Goal: Check status: Check status

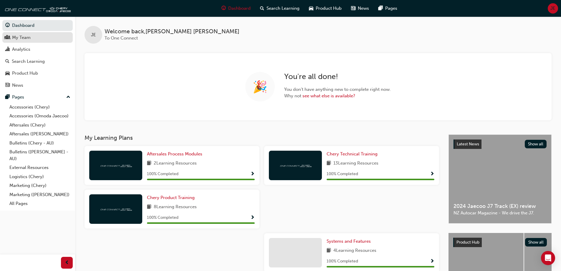
click at [33, 36] on div "My Team" at bounding box center [37, 37] width 64 height 7
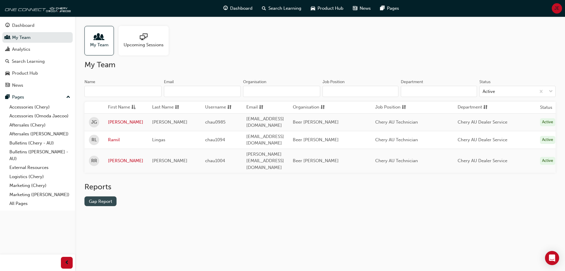
click at [94, 196] on link "Gap Report" at bounding box center [101, 201] width 32 height 10
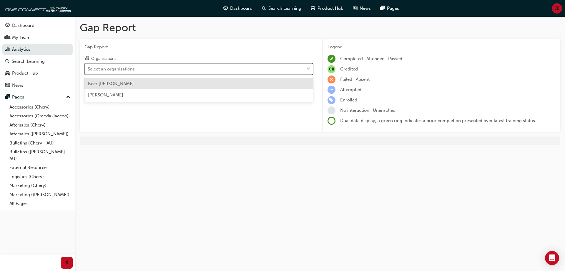
click at [311, 70] on div at bounding box center [308, 69] width 9 height 11
click at [88, 70] on input "Organisations option Beer [PERSON_NAME] focused, 1 of 2. 2 results available. U…" at bounding box center [88, 68] width 1 height 5
click at [234, 86] on div "Beer [PERSON_NAME]" at bounding box center [199, 83] width 229 height 11
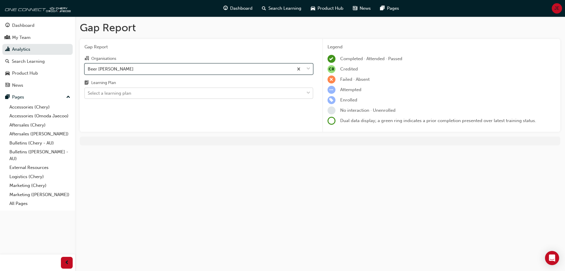
click at [308, 93] on span "down-icon" at bounding box center [309, 93] width 4 height 8
click at [88, 93] on input "Learning Plan Select a learning plan" at bounding box center [88, 92] width 1 height 5
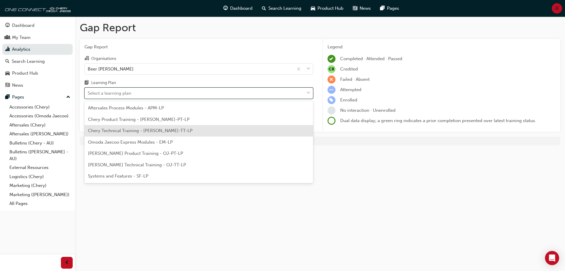
click at [142, 130] on span "Chery Technical Training - [PERSON_NAME]-TT-LP" at bounding box center [140, 130] width 105 height 5
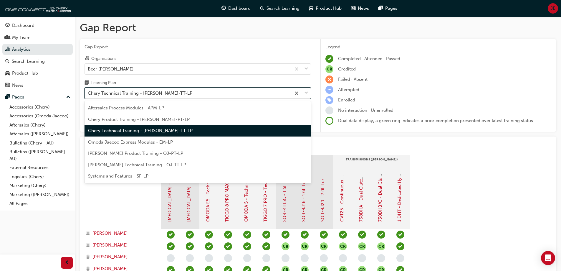
click at [240, 93] on div "Chery Technical Training - [PERSON_NAME]-TT-LP" at bounding box center [188, 93] width 206 height 10
click at [88, 93] on input "Learning Plan option Chery Technical Training - [PERSON_NAME]-TT-LP, selected. …" at bounding box center [88, 92] width 1 height 5
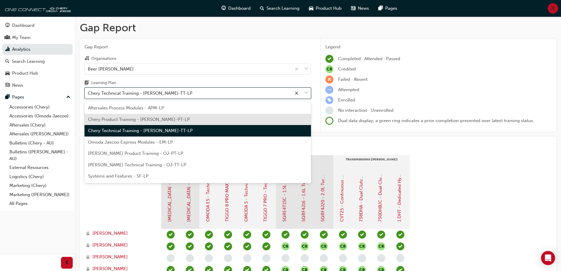
click at [150, 115] on div "Chery Product Training - [PERSON_NAME]-PT-LP" at bounding box center [198, 119] width 226 height 11
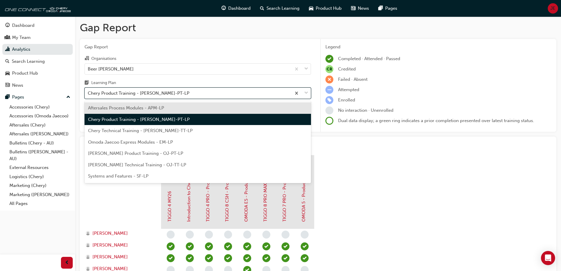
click at [148, 88] on div "Chery Product Training - [PERSON_NAME]-PT-LP" at bounding box center [188, 93] width 206 height 10
click at [88, 90] on input "Learning Plan option Chery Product Training - [PERSON_NAME]-PT-LP, selected. op…" at bounding box center [88, 92] width 1 height 5
click at [145, 105] on span "Aftersales Process Modules - APM-LP" at bounding box center [126, 107] width 76 height 5
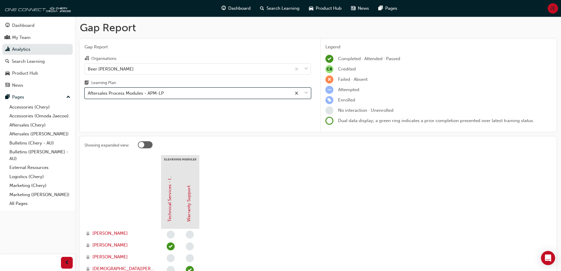
click at [150, 90] on div "Aftersales Process Modules - APM-LP" at bounding box center [126, 93] width 76 height 7
click at [88, 90] on input "Learning Plan option Aftersales Process Modules - APM-LP, selected. 0 results a…" at bounding box center [88, 92] width 1 height 5
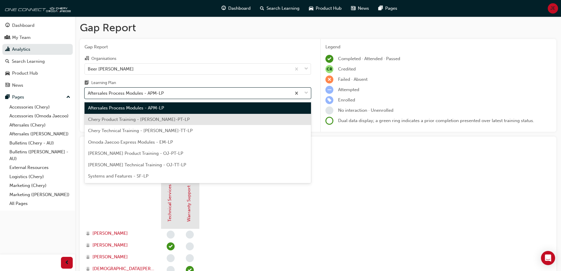
click at [136, 118] on span "Chery Product Training - [PERSON_NAME]-PT-LP" at bounding box center [139, 119] width 102 height 5
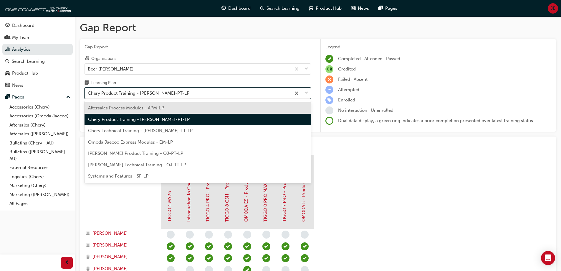
click at [122, 95] on div "Chery Product Training - [PERSON_NAME]-PT-LP" at bounding box center [139, 93] width 102 height 7
click at [88, 95] on input "Learning Plan option Chery Product Training - [PERSON_NAME]-PT-LP, selected. op…" at bounding box center [88, 92] width 1 height 5
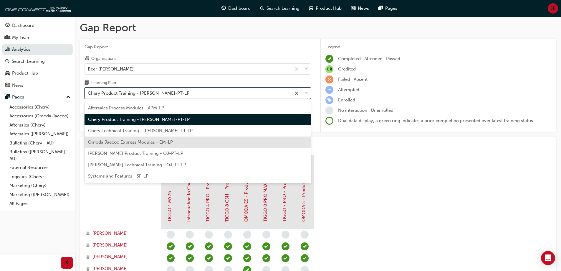
click at [120, 145] on div "Omoda Jaecoo Express Modules - EM-LP" at bounding box center [198, 141] width 226 height 11
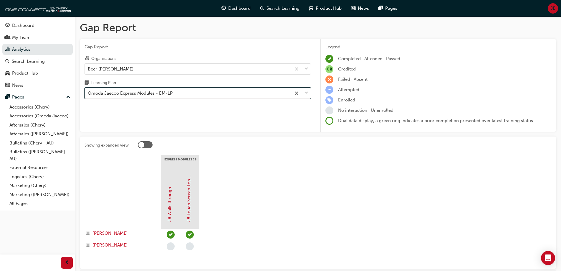
click at [105, 98] on div "Omoda Jaecoo Express Modules - EM-LP" at bounding box center [198, 92] width 226 height 11
click at [88, 95] on input "Learning Plan option Omoda Jaecoo Express Modules - EM-LP, selected. 0 results …" at bounding box center [88, 92] width 1 height 5
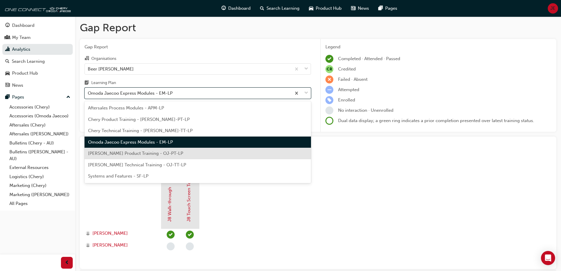
click at [109, 153] on span "[PERSON_NAME] Product Training - OJ-PT-LP" at bounding box center [135, 152] width 95 height 5
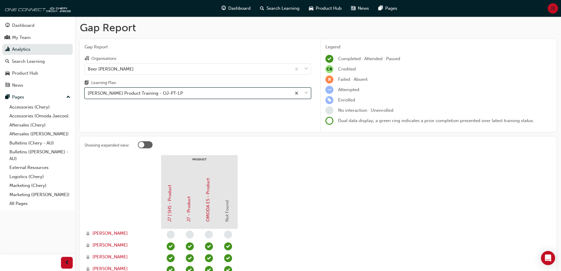
click at [142, 93] on div "[PERSON_NAME] Product Training - OJ-PT-LP" at bounding box center [135, 93] width 95 height 7
click at [88, 93] on input "Learning Plan option [PERSON_NAME] Product Training - OJ-PT-LP, selected. 0 res…" at bounding box center [88, 92] width 1 height 5
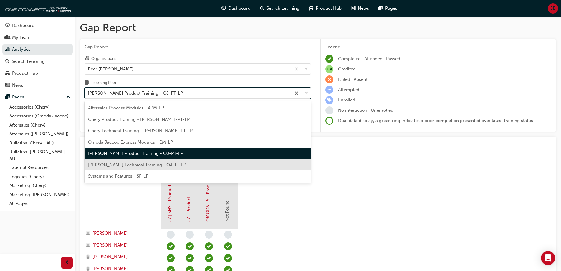
click at [130, 165] on span "[PERSON_NAME] Technical Training - OJ-TT-LP" at bounding box center [137, 164] width 98 height 5
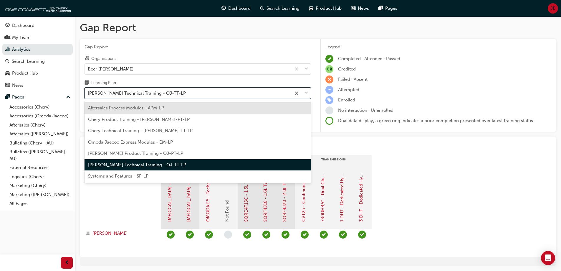
click at [116, 92] on div "[PERSON_NAME] Technical Training - OJ-TT-LP" at bounding box center [137, 93] width 98 height 7
click at [88, 92] on input "Learning Plan option Omoda Jaecoo Technical Training - OJ-TT-LP, selected. opti…" at bounding box center [88, 92] width 1 height 5
click at [125, 178] on span "Systems and Features - SF-LP" at bounding box center [118, 175] width 60 height 5
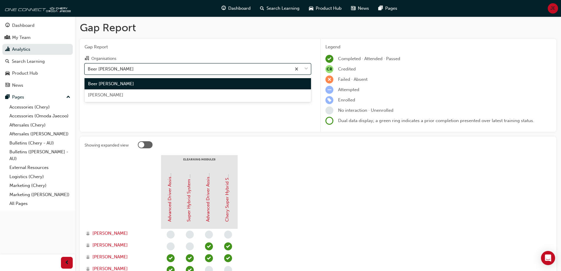
click at [144, 71] on div "Beer [PERSON_NAME]" at bounding box center [188, 69] width 206 height 10
click at [88, 71] on input "Organisations option Beer [PERSON_NAME], selected. option Beer [PERSON_NAME] fo…" at bounding box center [88, 68] width 1 height 5
click at [123, 95] on span "[PERSON_NAME]" at bounding box center [105, 94] width 35 height 5
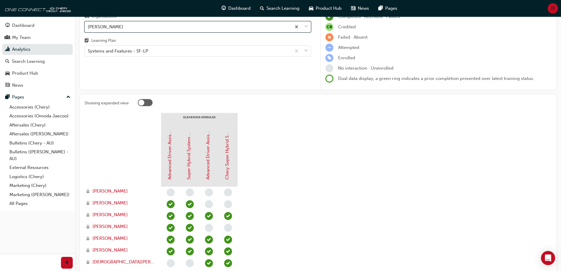
scroll to position [19, 0]
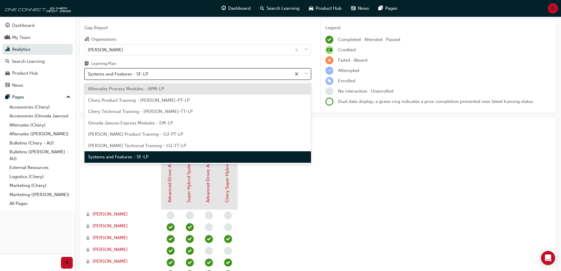
click at [141, 77] on div "Systems and Features - SF-LP" at bounding box center [118, 74] width 60 height 7
click at [88, 76] on input "Learning Plan option Systems and Features - SF-LP, selected. option Aftersales …" at bounding box center [88, 73] width 1 height 5
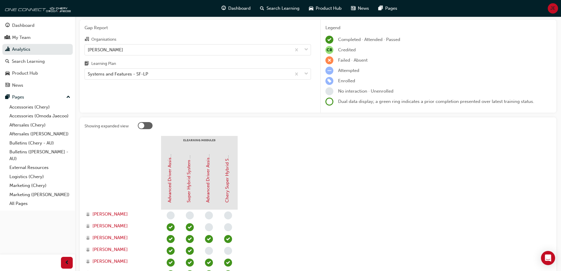
click at [281, 183] on section "eLearning Modules Advanced Driver Assist Systems (ADAS) - [PERSON_NAME] Super H…" at bounding box center [318, 273] width 467 height 274
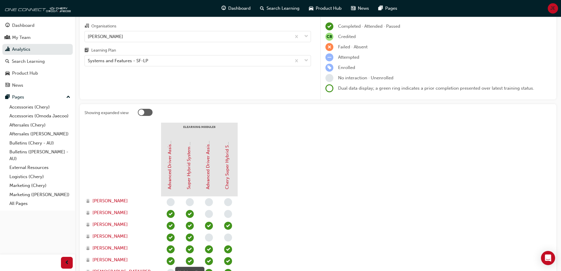
scroll to position [0, 0]
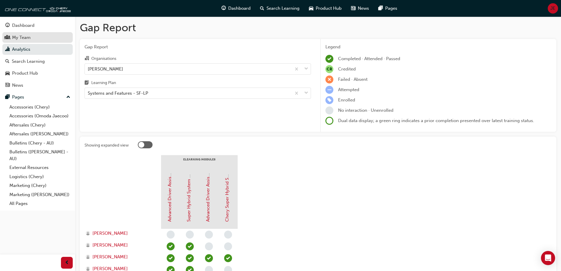
click at [29, 37] on div "My Team" at bounding box center [21, 37] width 19 height 7
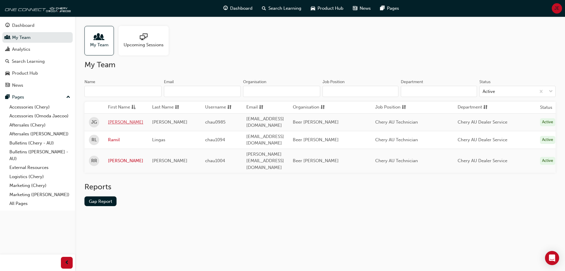
click at [120, 119] on link "[PERSON_NAME]" at bounding box center [125, 122] width 35 height 7
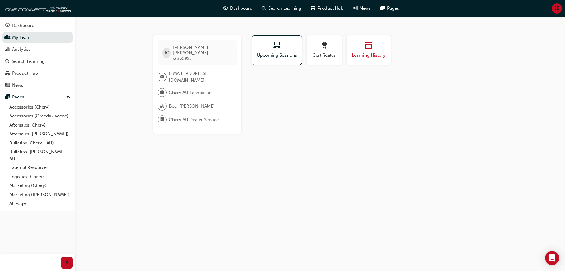
click at [358, 56] on span "Learning History" at bounding box center [368, 55] width 35 height 7
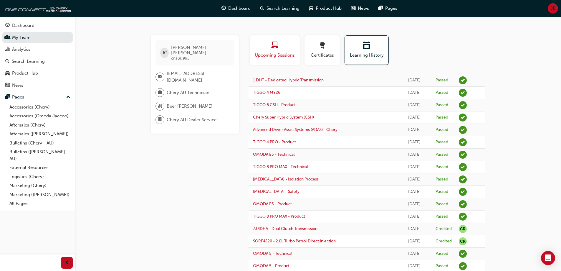
click at [285, 54] on span "Upcoming Sessions" at bounding box center [274, 55] width 41 height 7
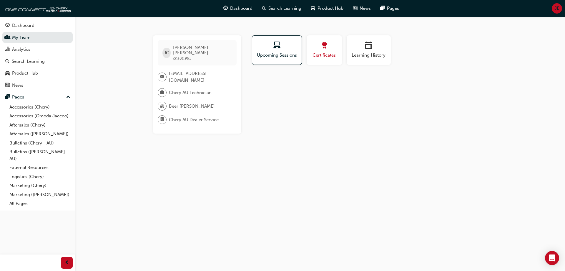
click at [325, 57] on span "Certificates" at bounding box center [324, 55] width 27 height 7
click at [365, 56] on span "Learning History" at bounding box center [368, 55] width 35 height 7
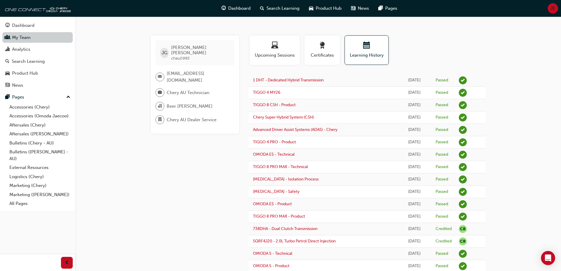
click at [42, 38] on link "My Team" at bounding box center [37, 37] width 70 height 11
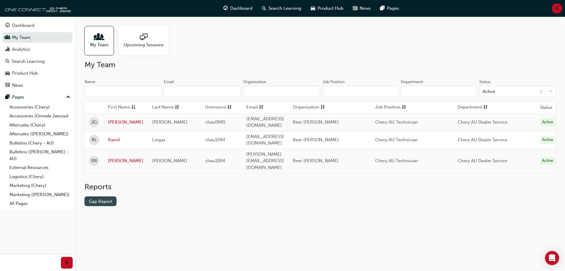
click at [105, 196] on link "Gap Report" at bounding box center [101, 201] width 32 height 10
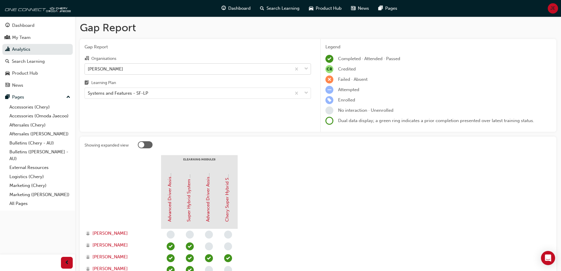
click at [106, 64] on div "[PERSON_NAME]" at bounding box center [188, 69] width 206 height 10
click at [88, 66] on input "Organisations [PERSON_NAME]" at bounding box center [88, 68] width 1 height 5
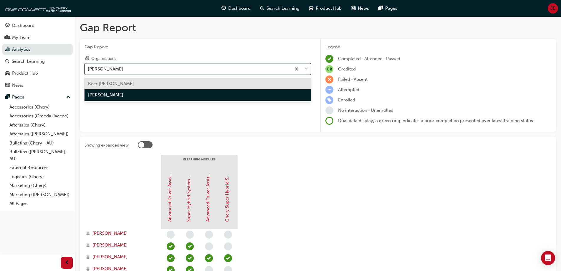
click at [117, 84] on span "Beer [PERSON_NAME]" at bounding box center [111, 83] width 46 height 5
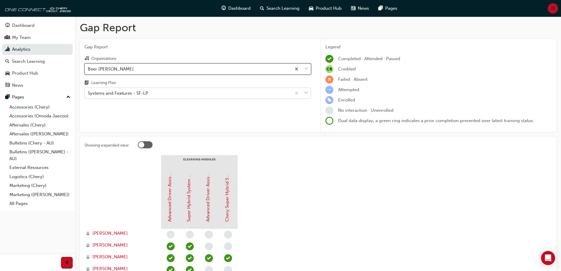
click at [133, 93] on div "Systems and Features - SF-LP" at bounding box center [118, 93] width 60 height 7
click at [88, 93] on input "Learning Plan Systems and Features - SF-LP" at bounding box center [88, 92] width 1 height 5
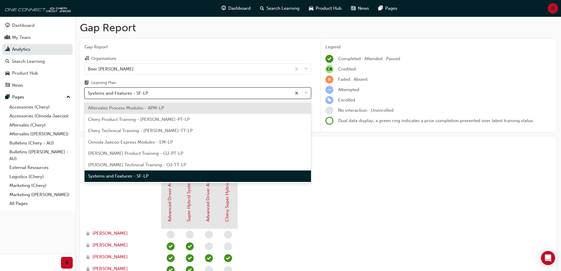
click at [137, 173] on span "Systems and Features - SF-LP" at bounding box center [118, 175] width 60 height 5
